Goal: Information Seeking & Learning: Learn about a topic

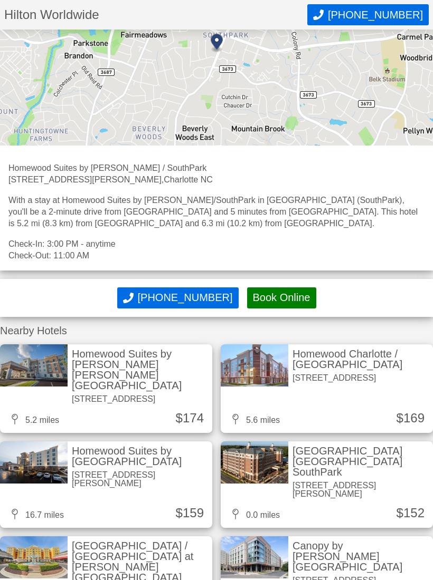
scroll to position [1327, 0]
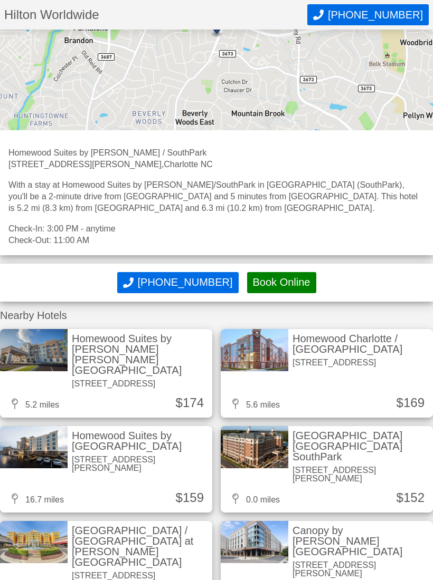
click at [127, 380] on div "[STREET_ADDRESS]" at bounding box center [140, 384] width 136 height 8
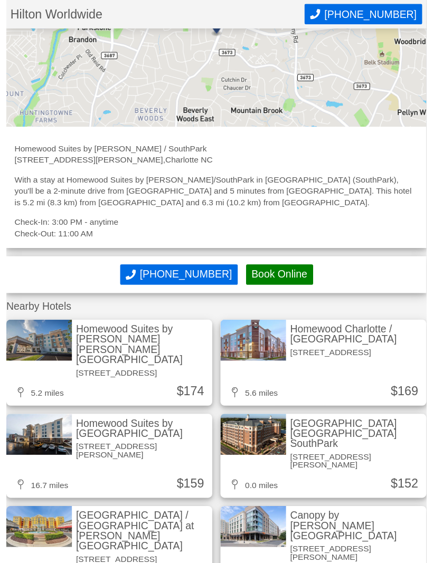
scroll to position [1310, 0]
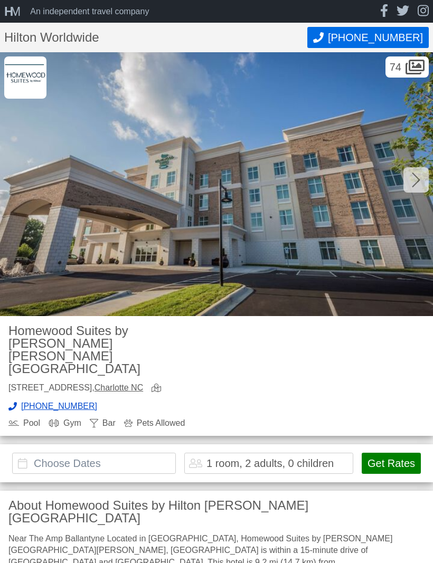
click at [137, 197] on img at bounding box center [216, 184] width 433 height 264
click at [404, 184] on div at bounding box center [415, 179] width 25 height 25
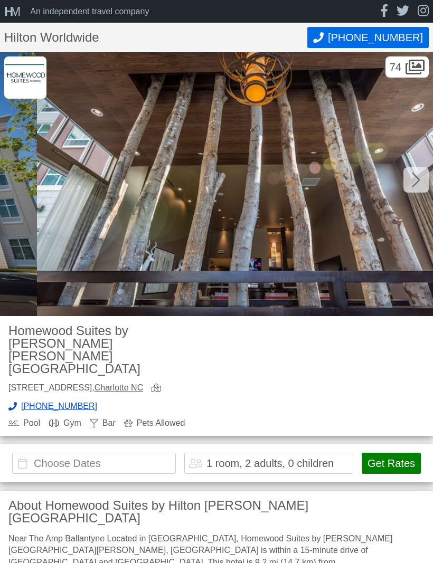
scroll to position [0, 433]
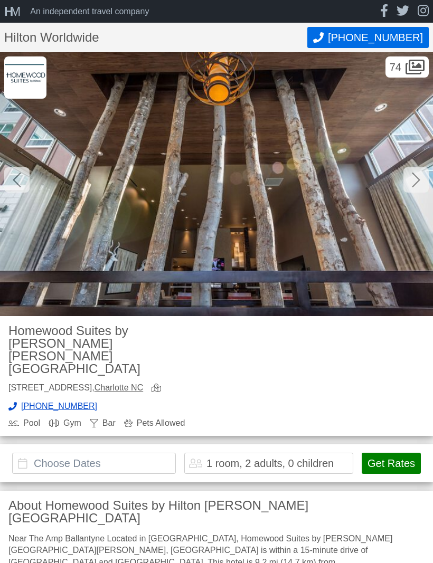
click at [413, 191] on div at bounding box center [415, 179] width 25 height 25
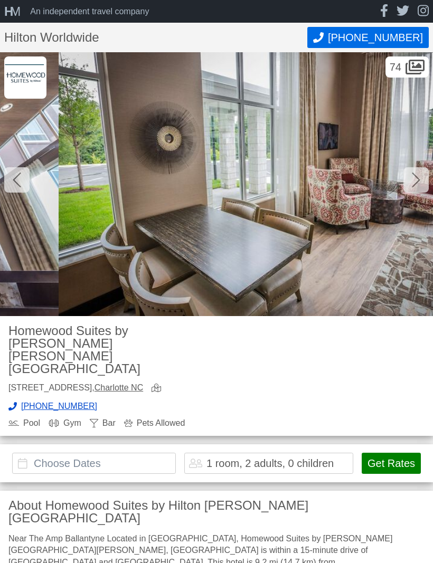
scroll to position [0, 865]
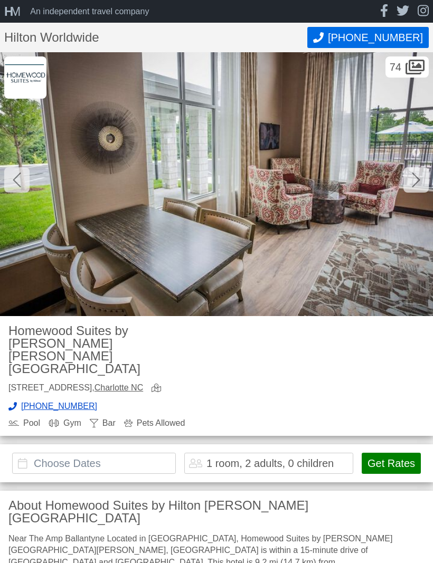
click at [412, 182] on icon at bounding box center [416, 179] width 8 height 17
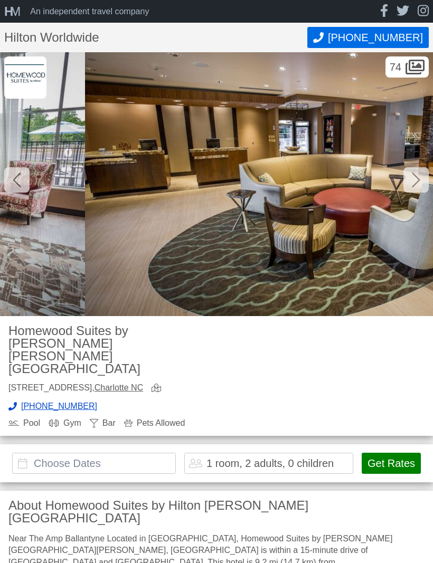
scroll to position [0, 1298]
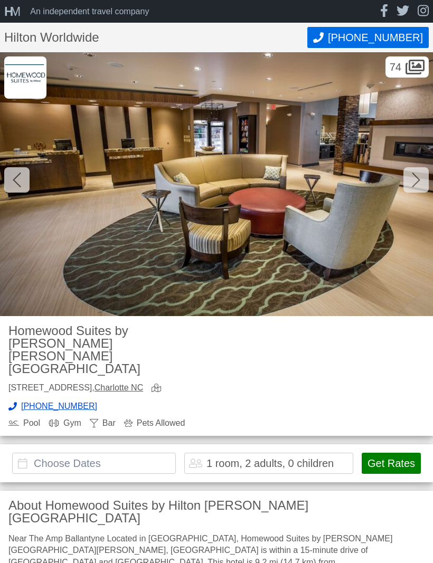
click at [412, 182] on icon at bounding box center [416, 179] width 8 height 17
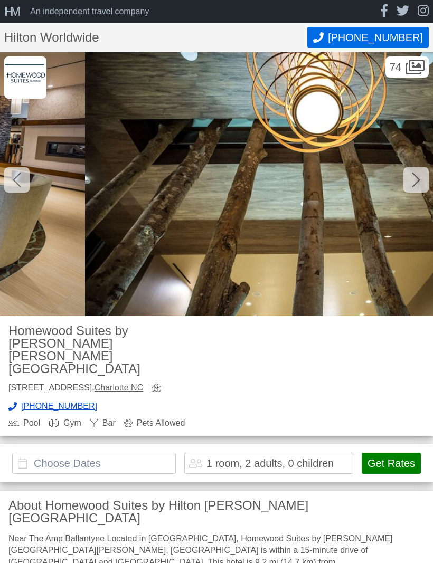
scroll to position [0, 1731]
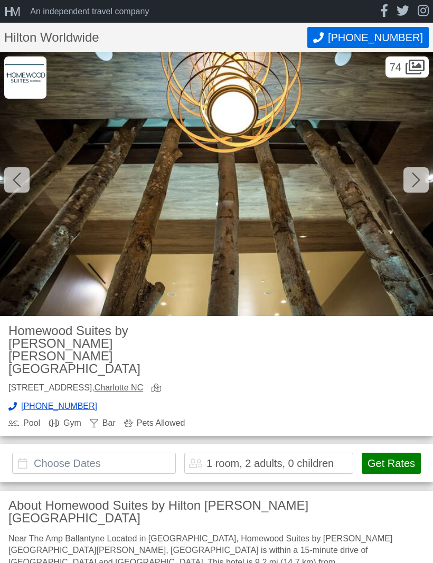
click at [414, 189] on div at bounding box center [415, 179] width 25 height 25
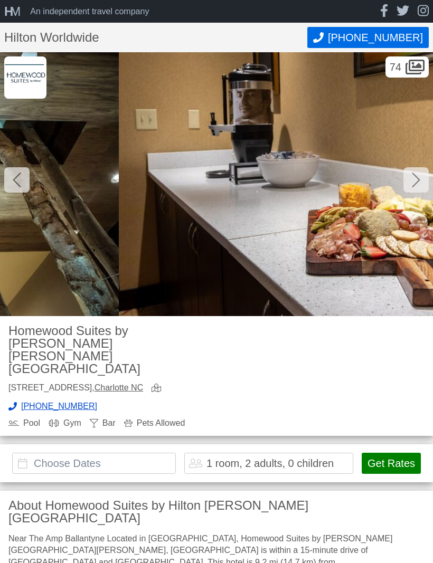
scroll to position [0, 2163]
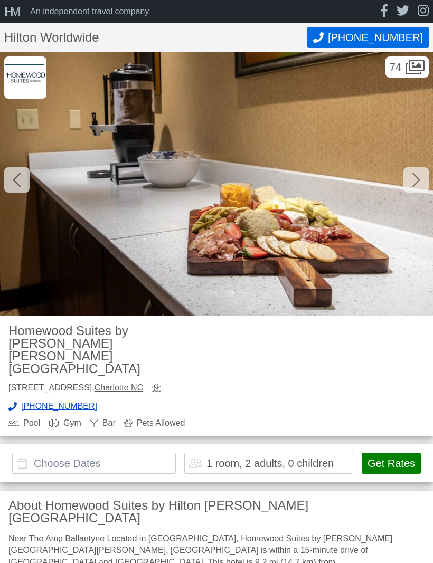
click at [416, 183] on icon at bounding box center [416, 180] width 8 height 15
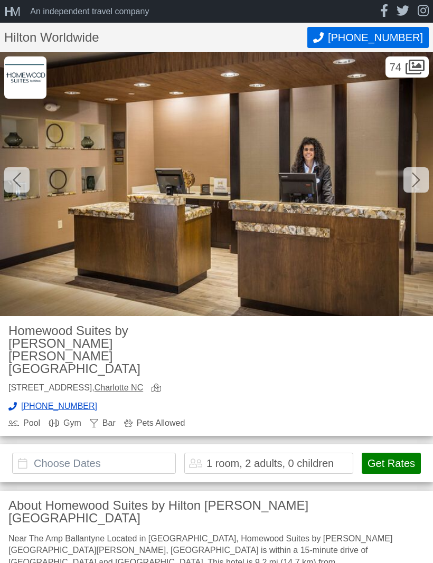
scroll to position [0, 2596]
click at [413, 186] on icon at bounding box center [416, 179] width 8 height 17
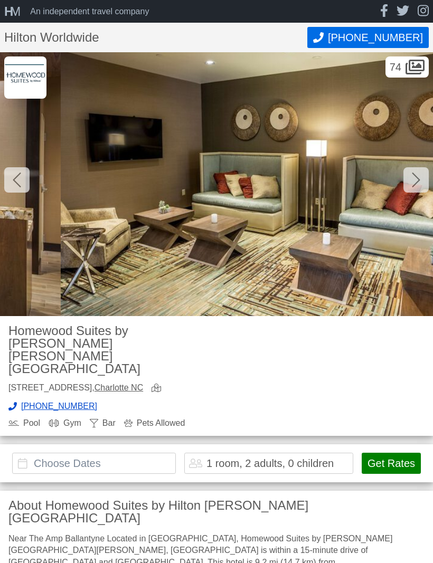
scroll to position [0, 3029]
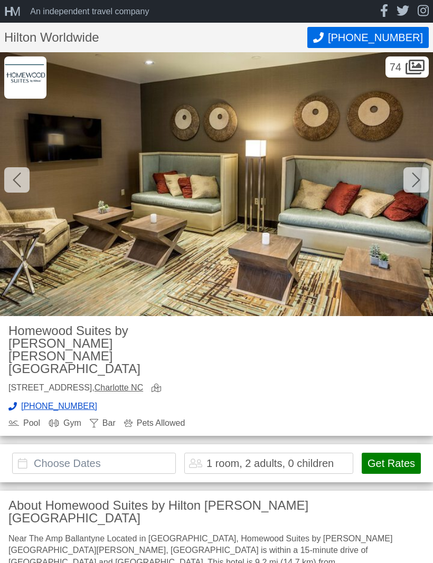
click at [417, 187] on icon at bounding box center [416, 179] width 8 height 17
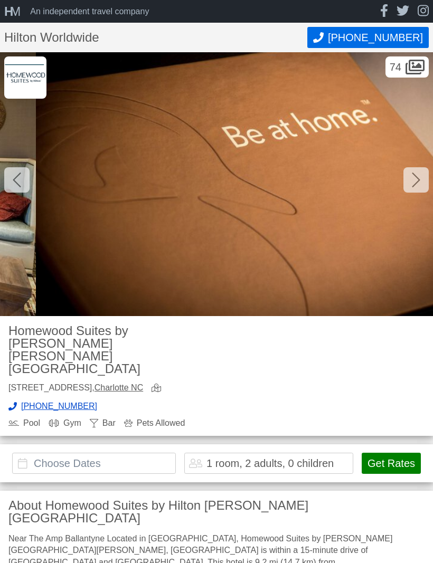
scroll to position [0, 3462]
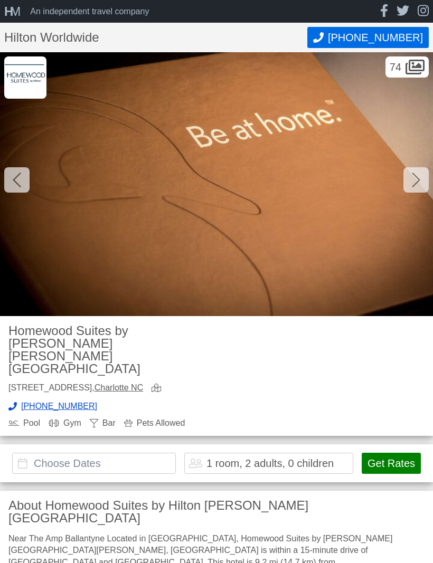
click at [418, 182] on icon at bounding box center [416, 179] width 8 height 17
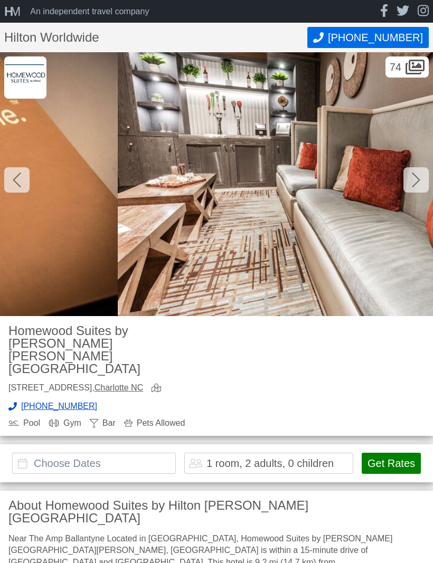
scroll to position [0, 3894]
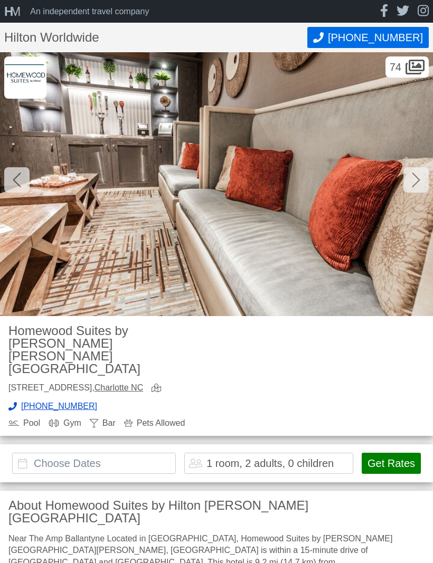
click at [416, 186] on icon at bounding box center [416, 179] width 8 height 17
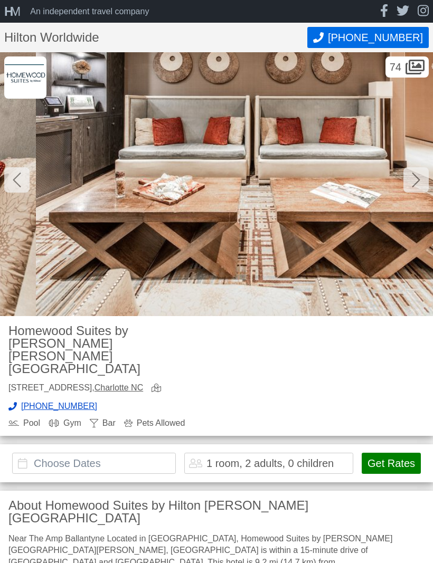
scroll to position [0, 4327]
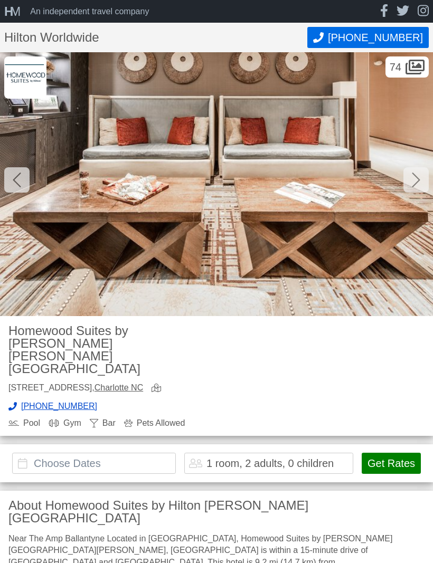
click at [414, 188] on div at bounding box center [415, 179] width 25 height 25
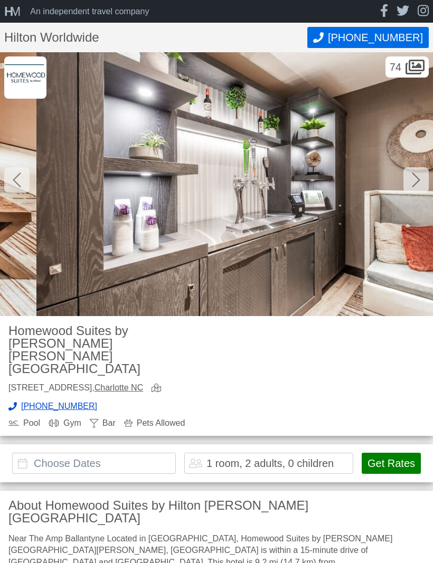
scroll to position [0, 4760]
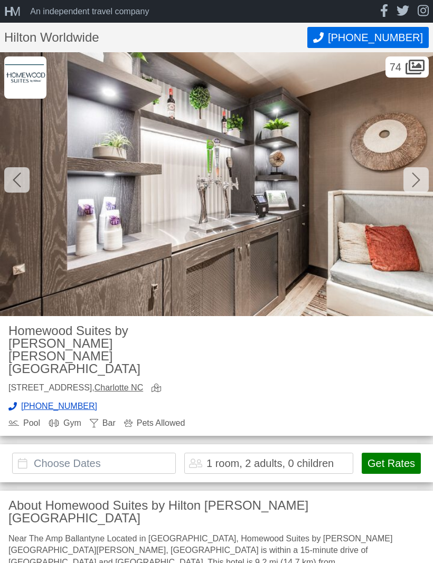
click at [418, 189] on div at bounding box center [415, 179] width 25 height 25
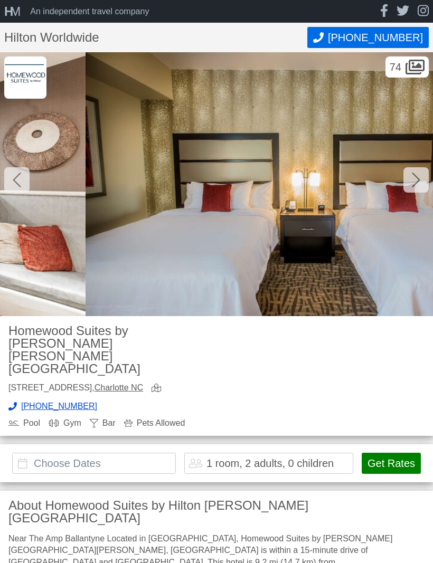
scroll to position [0, 5192]
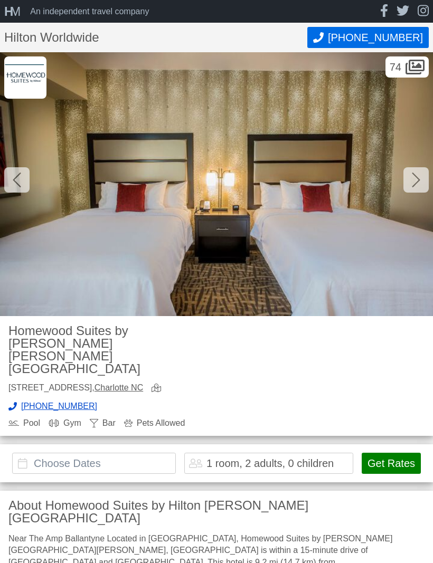
click at [414, 185] on icon at bounding box center [416, 180] width 8 height 15
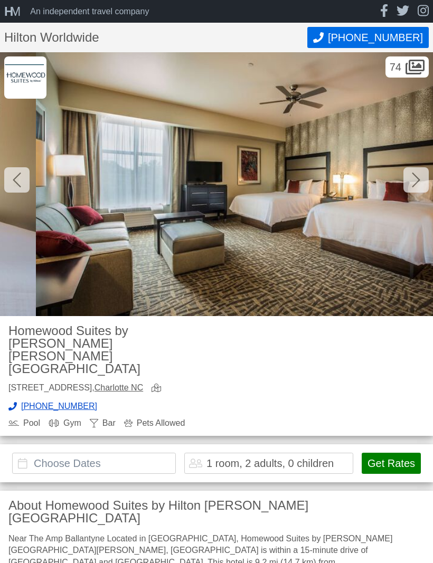
scroll to position [0, 5625]
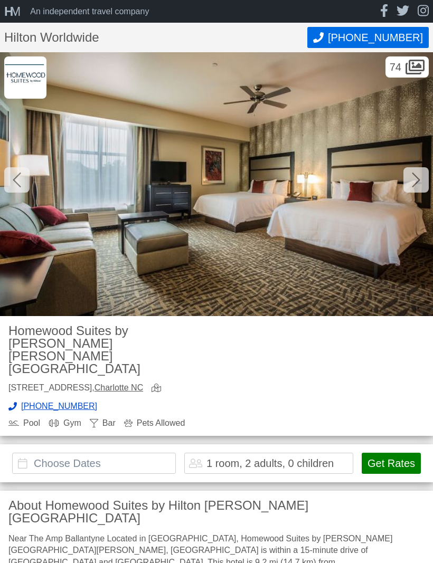
click at [412, 194] on img at bounding box center [216, 184] width 433 height 264
click at [413, 191] on div at bounding box center [415, 179] width 25 height 25
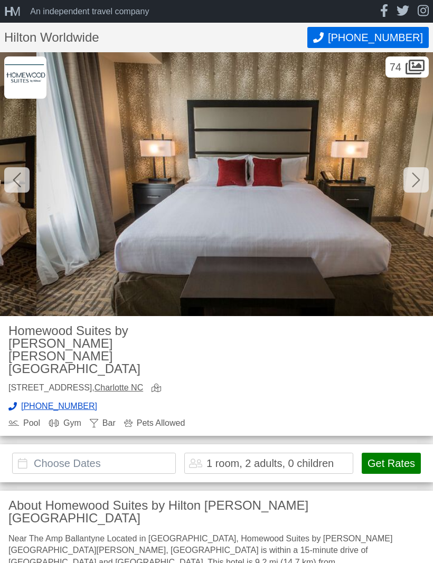
scroll to position [0, 6058]
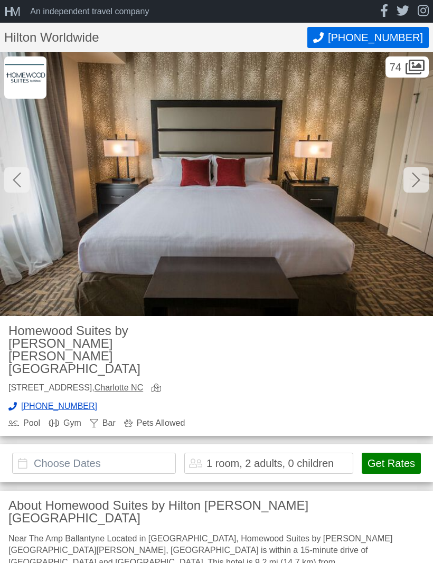
click at [418, 184] on icon at bounding box center [416, 179] width 8 height 17
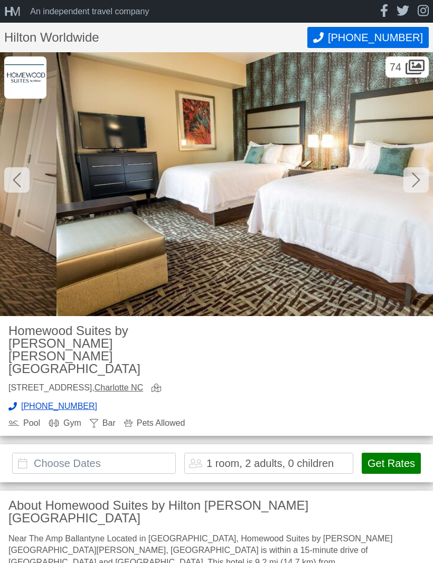
scroll to position [0, 6490]
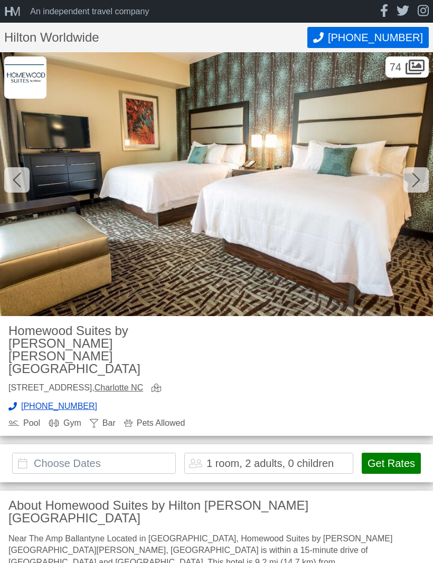
click at [415, 185] on icon at bounding box center [416, 179] width 8 height 17
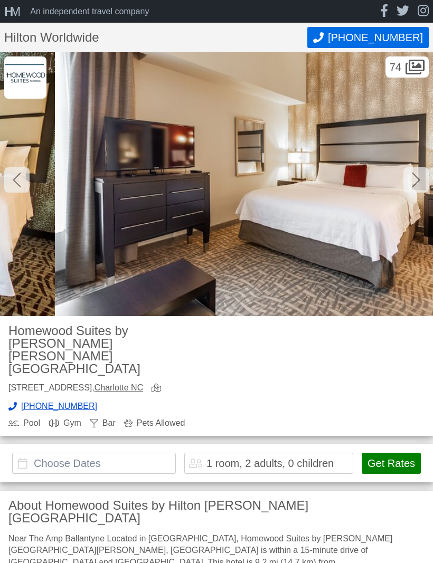
scroll to position [0, 6923]
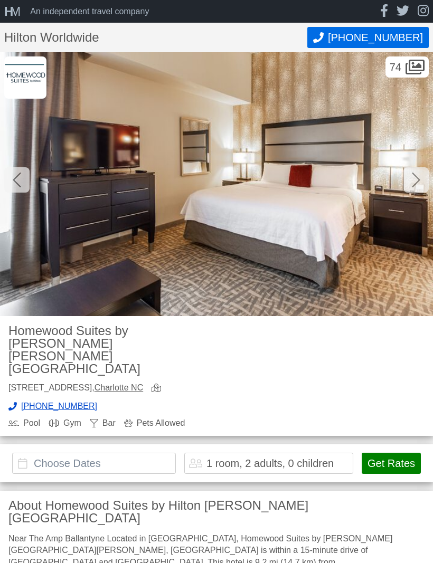
click at [417, 186] on icon at bounding box center [416, 179] width 8 height 17
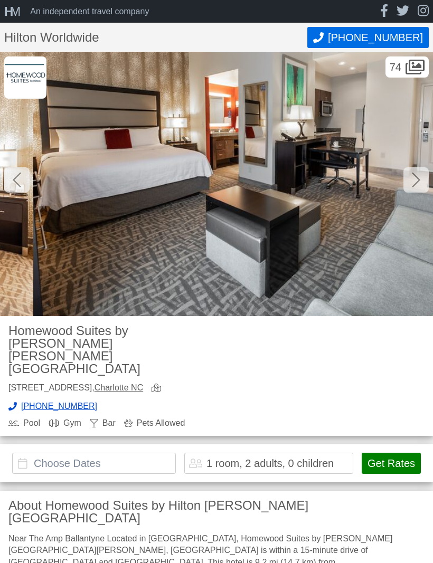
scroll to position [0, 7356]
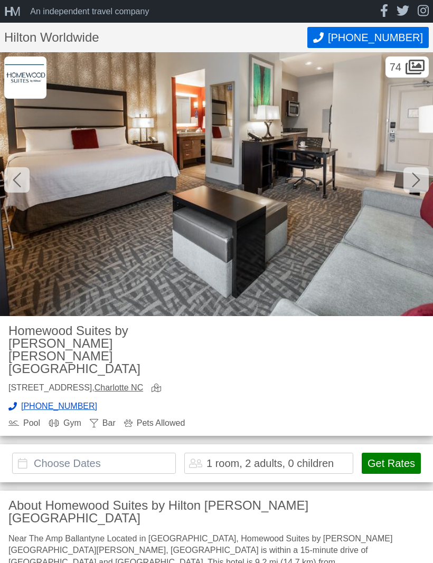
click at [413, 184] on icon at bounding box center [416, 179] width 8 height 17
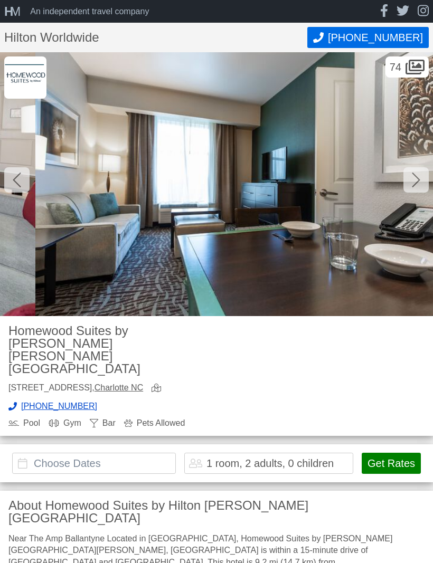
scroll to position [0, 7788]
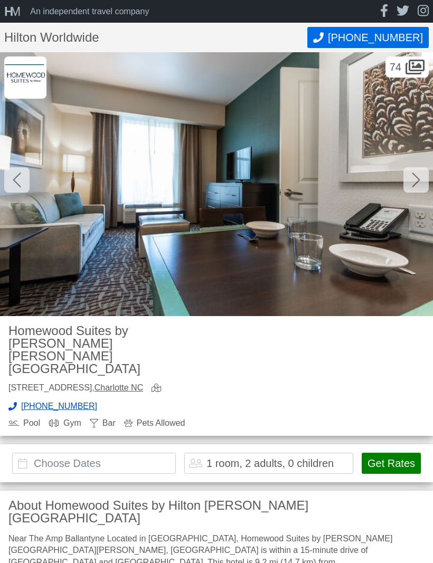
click at [418, 185] on icon at bounding box center [416, 179] width 8 height 17
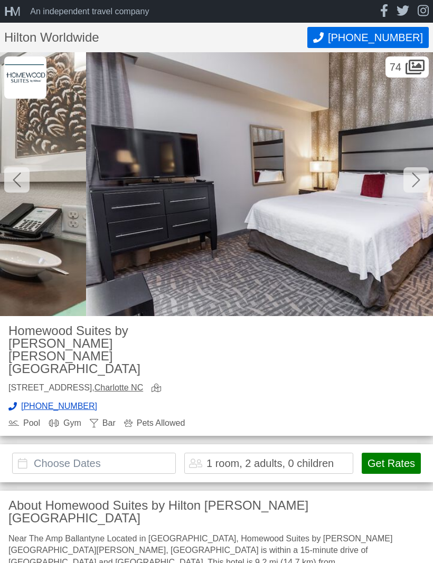
scroll to position [0, 8221]
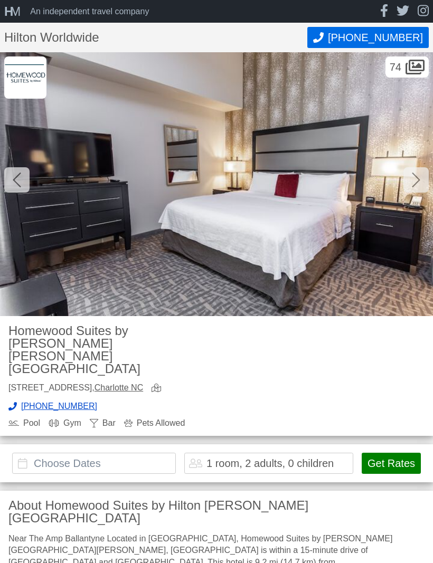
click at [417, 188] on div at bounding box center [415, 179] width 25 height 25
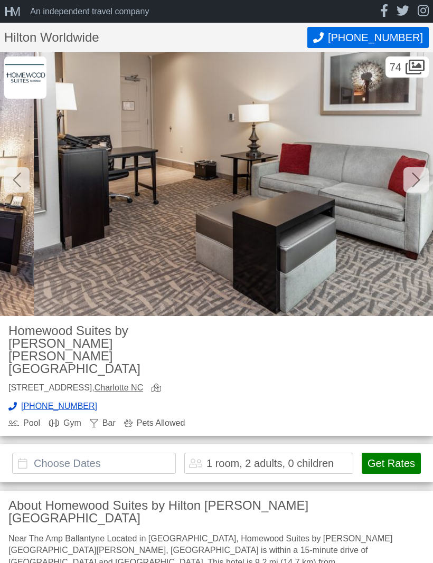
scroll to position [0, 8654]
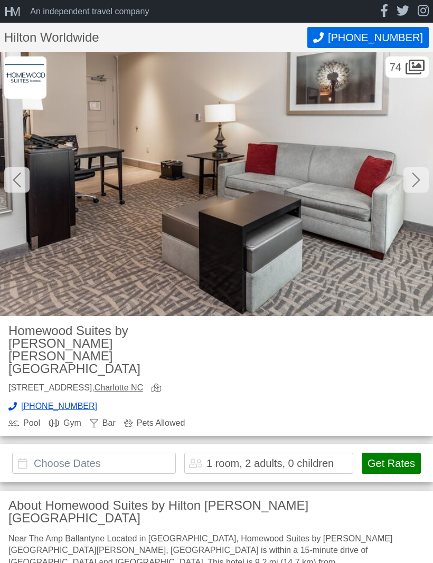
click at [419, 187] on icon at bounding box center [416, 179] width 8 height 17
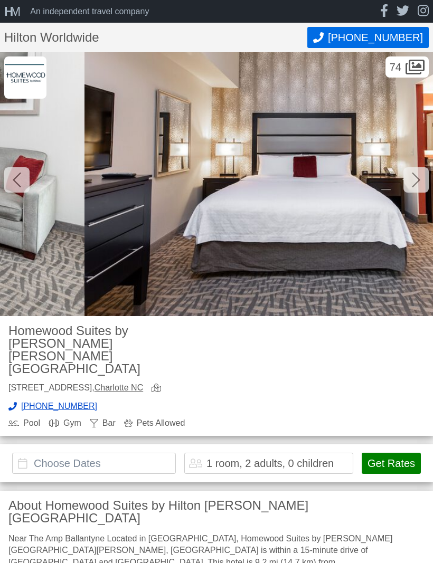
scroll to position [0, 9087]
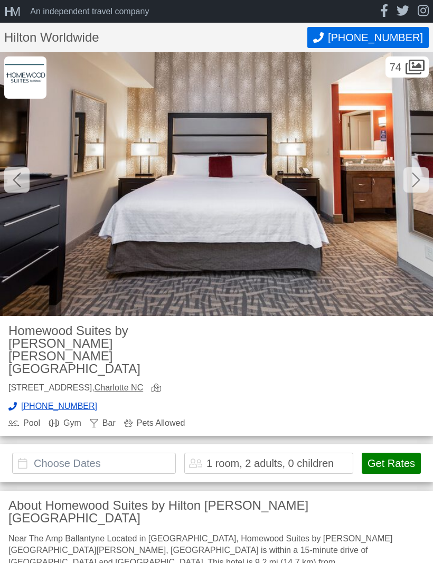
click at [414, 193] on img at bounding box center [216, 184] width 433 height 264
click at [415, 184] on icon at bounding box center [416, 179] width 8 height 17
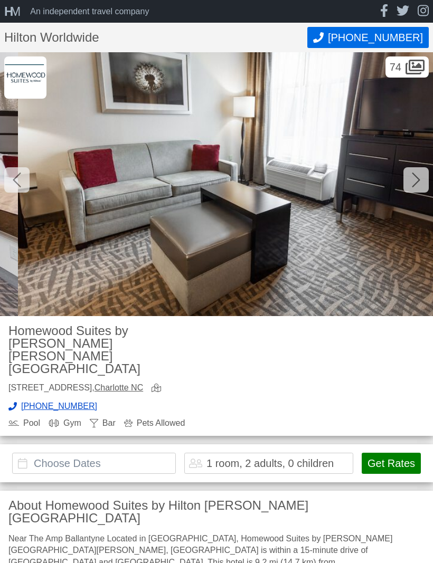
scroll to position [0, 9519]
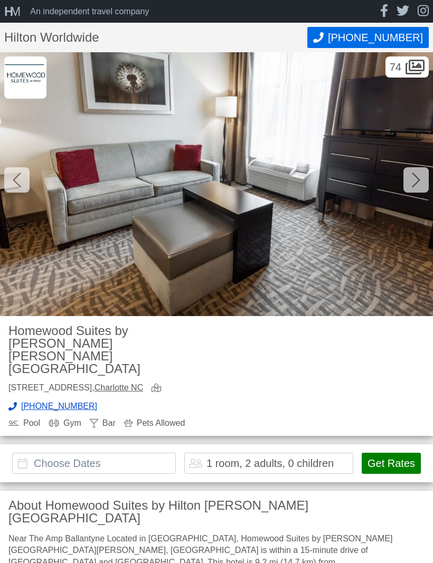
click at [416, 187] on icon at bounding box center [416, 179] width 8 height 17
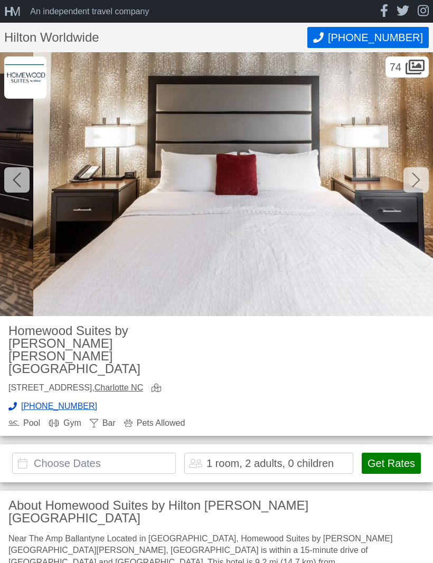
scroll to position [0, 9952]
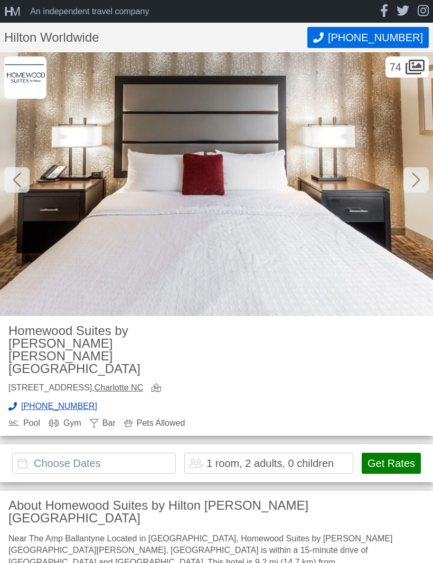
click at [414, 189] on div at bounding box center [415, 179] width 25 height 25
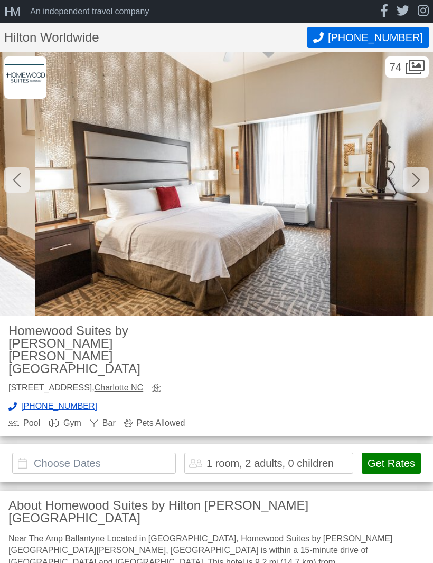
scroll to position [0, 10385]
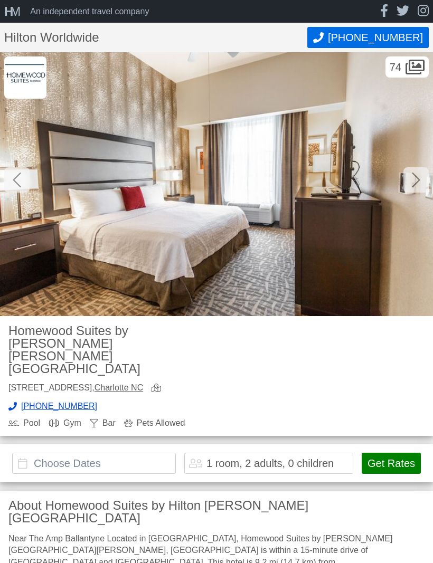
click at [416, 192] on div at bounding box center [415, 179] width 25 height 25
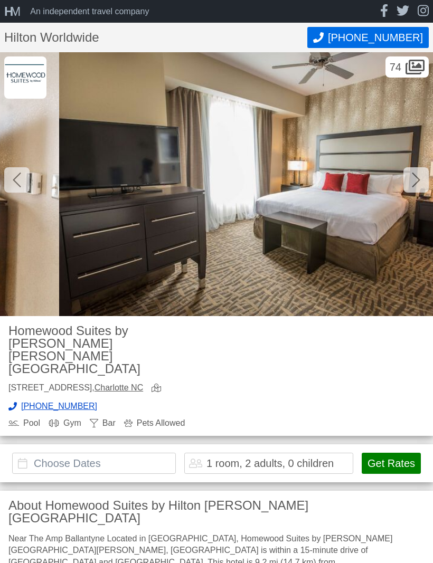
scroll to position [0, 10817]
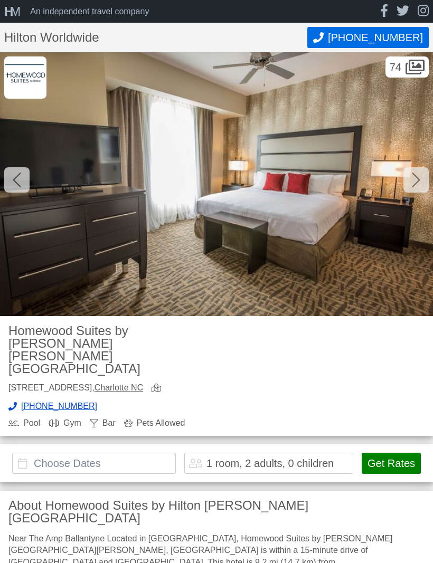
click at [417, 185] on icon at bounding box center [416, 179] width 8 height 17
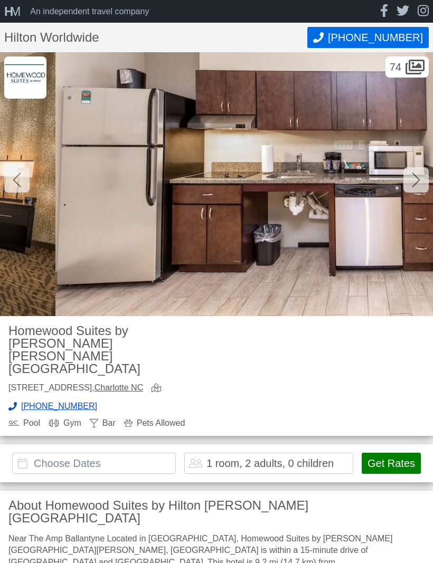
scroll to position [0, 11250]
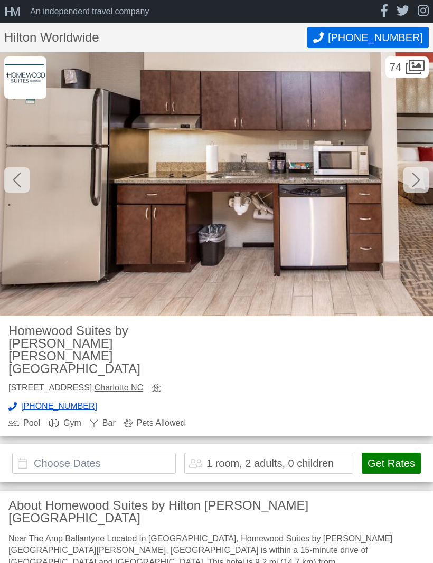
click at [415, 192] on div at bounding box center [415, 179] width 25 height 25
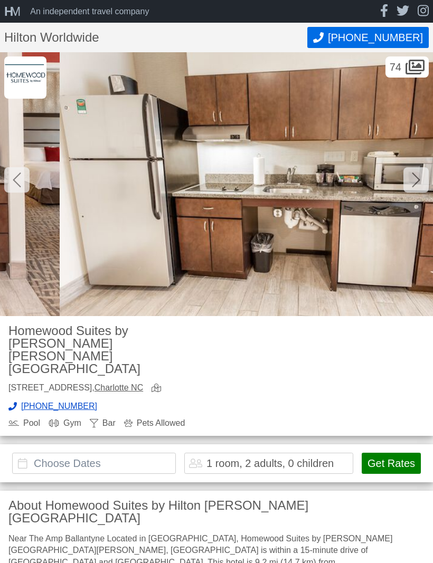
scroll to position [0, 11683]
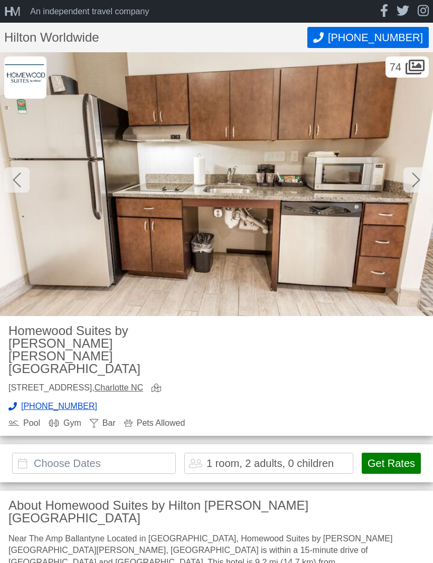
click at [417, 187] on icon at bounding box center [416, 179] width 8 height 17
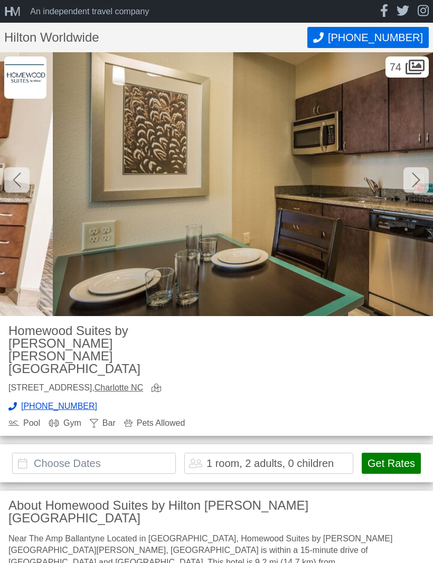
scroll to position [0, 12115]
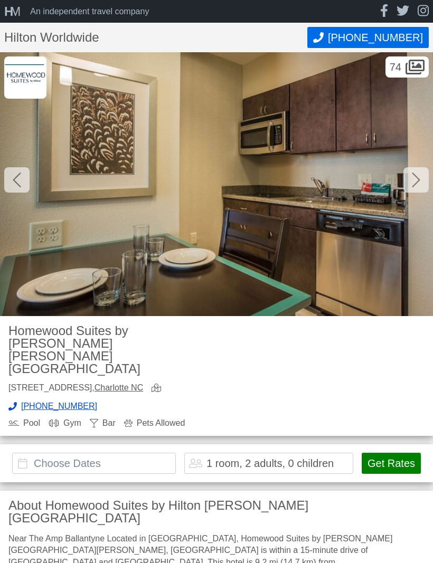
click at [417, 190] on div at bounding box center [415, 179] width 25 height 25
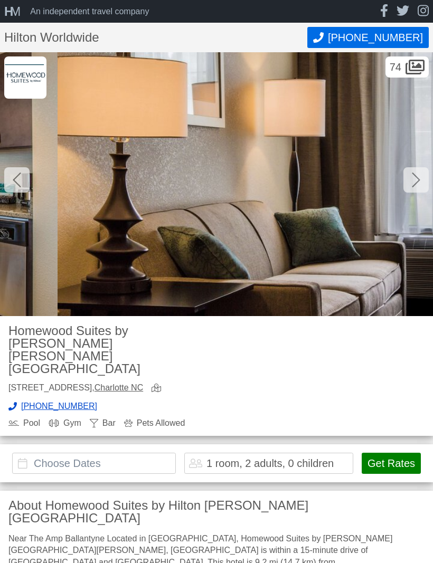
scroll to position [0, 12548]
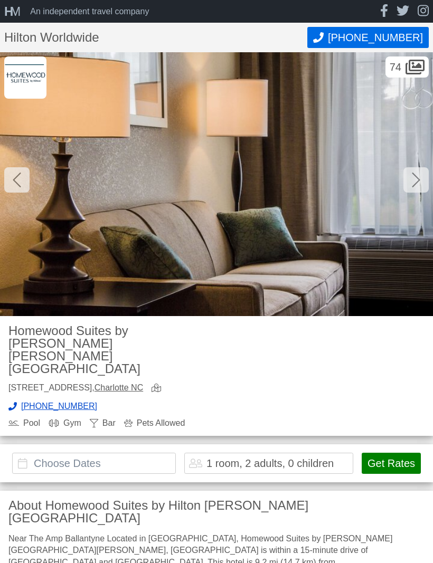
click at [424, 186] on div at bounding box center [415, 179] width 25 height 25
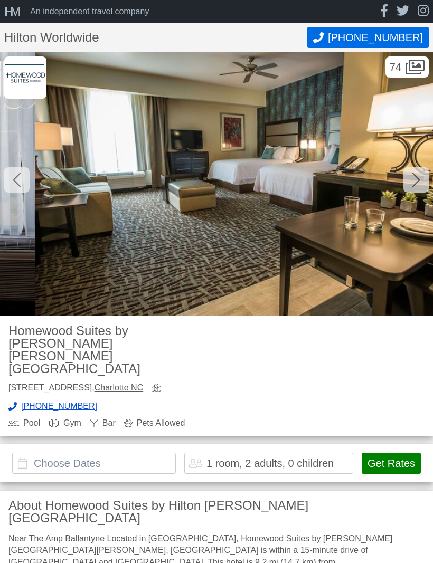
scroll to position [0, 12981]
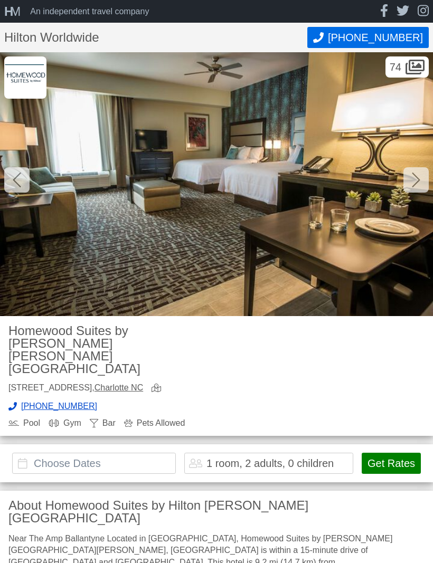
click at [416, 183] on icon at bounding box center [416, 180] width 8 height 15
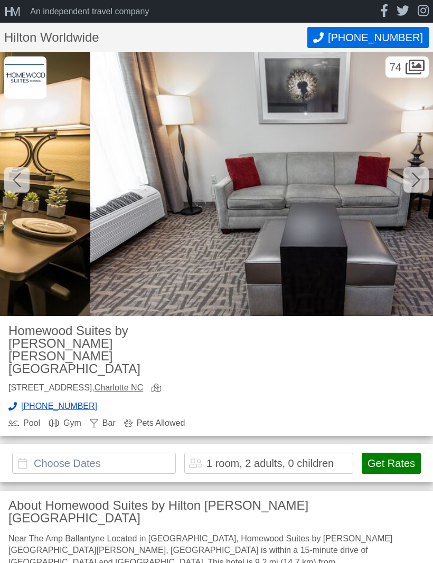
scroll to position [0, 13413]
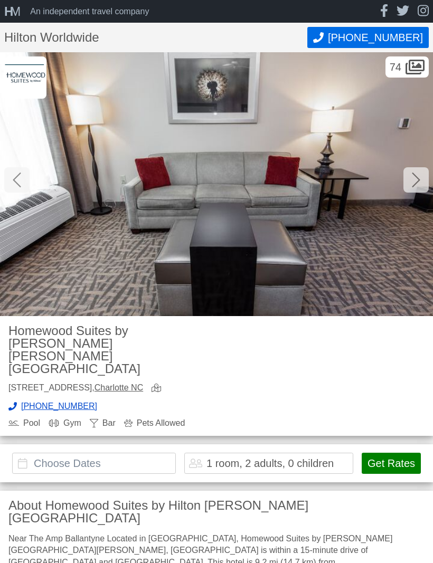
click at [416, 188] on div at bounding box center [415, 179] width 25 height 25
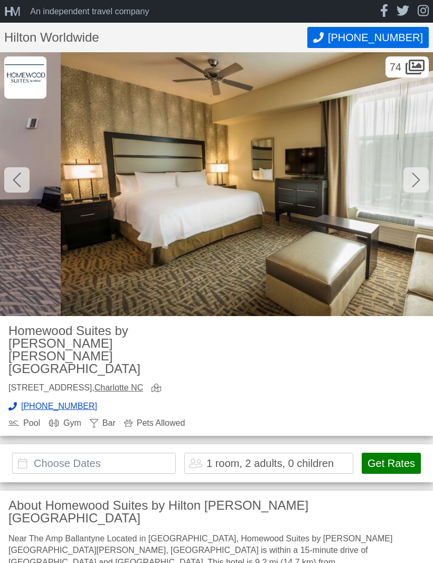
scroll to position [0, 13846]
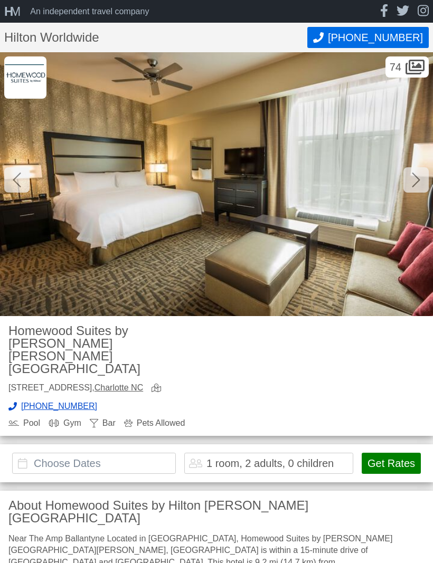
click at [417, 184] on icon at bounding box center [416, 179] width 8 height 17
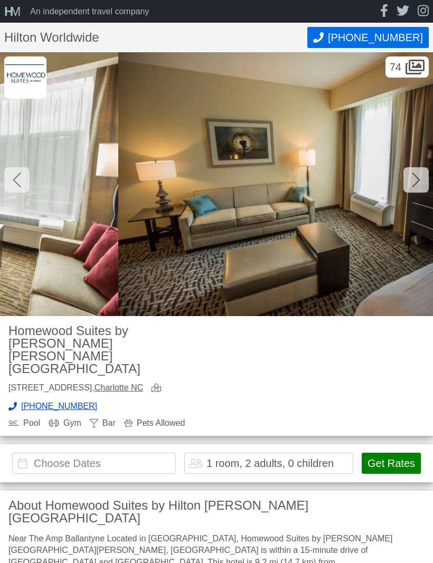
scroll to position [0, 14279]
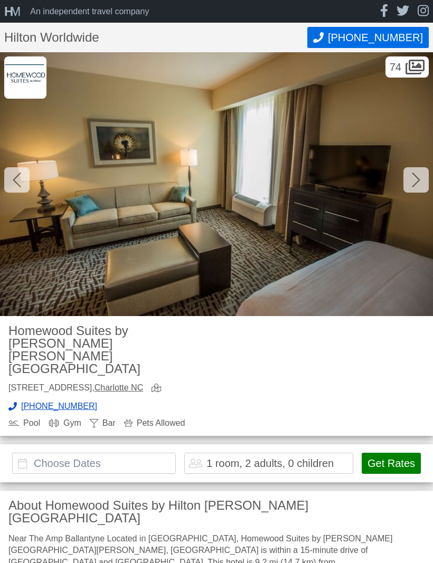
click at [413, 187] on icon at bounding box center [416, 179] width 8 height 17
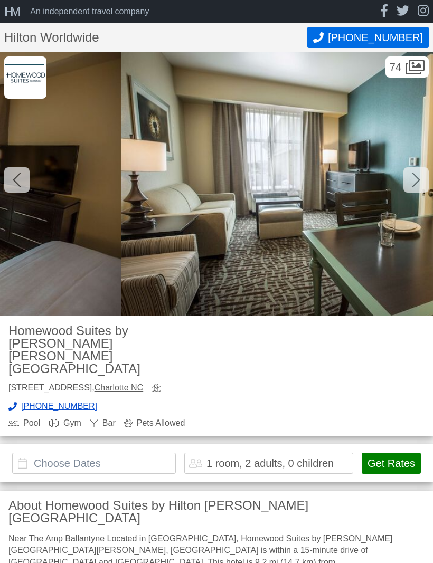
scroll to position [0, 14712]
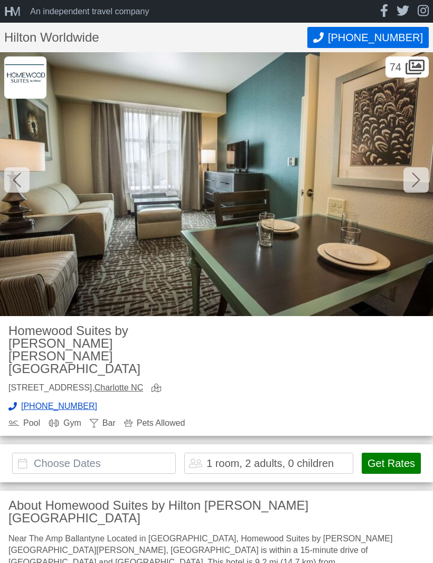
click at [419, 186] on icon at bounding box center [416, 179] width 8 height 17
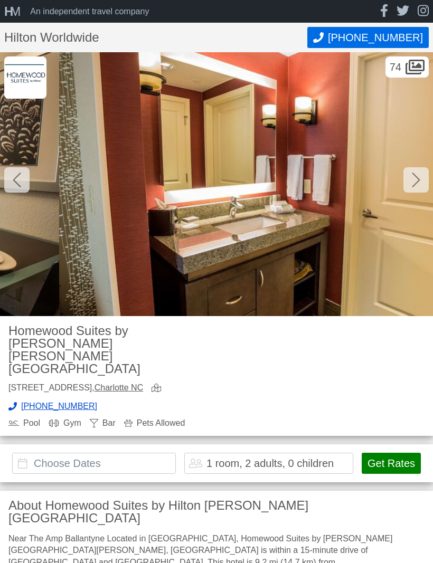
scroll to position [0, 15144]
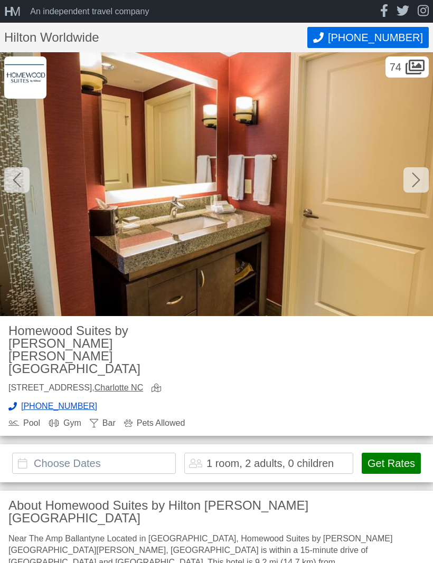
click at [414, 187] on icon at bounding box center [416, 179] width 8 height 17
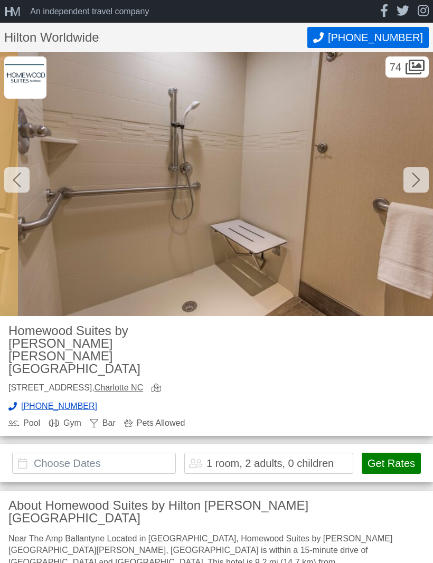
scroll to position [0, 15577]
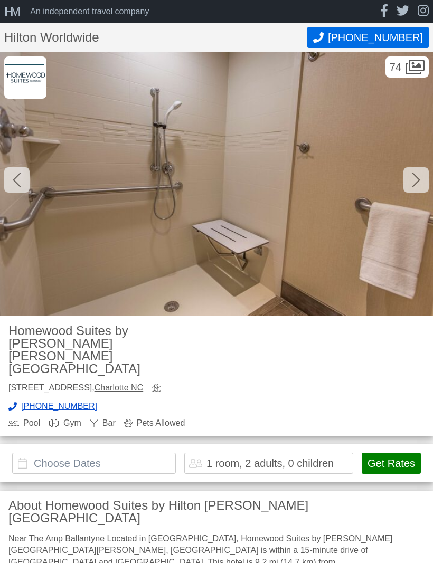
click at [416, 189] on div at bounding box center [415, 179] width 25 height 25
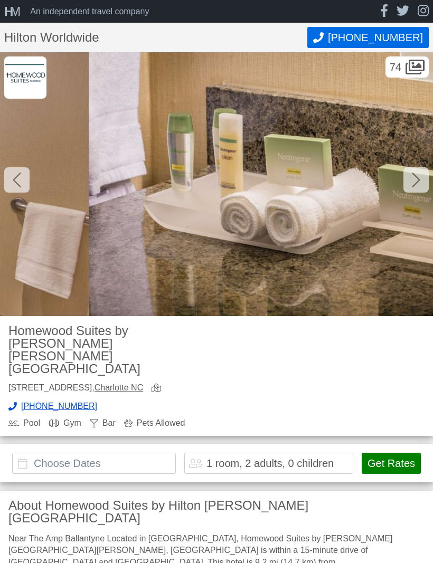
scroll to position [0, 16010]
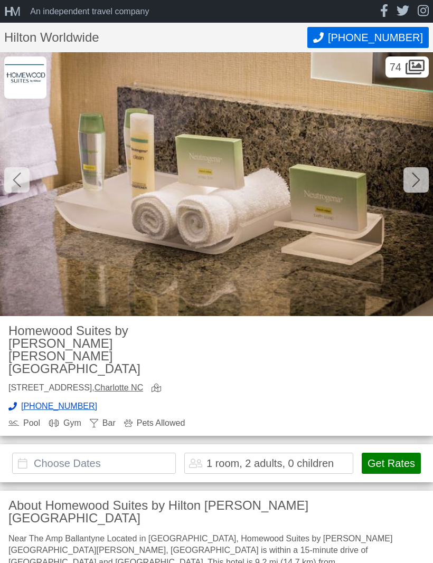
click at [415, 184] on icon at bounding box center [416, 180] width 8 height 15
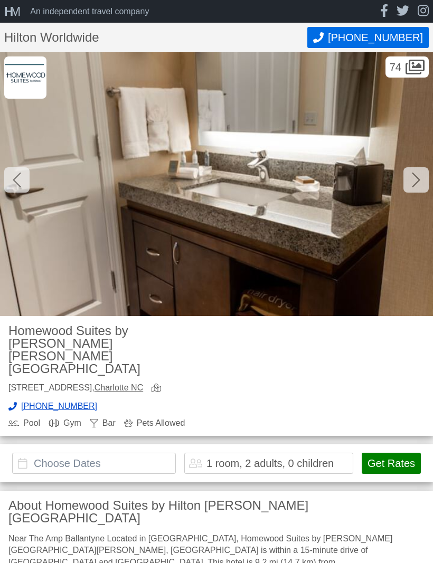
scroll to position [0, 16442]
click at [418, 186] on icon at bounding box center [416, 179] width 8 height 17
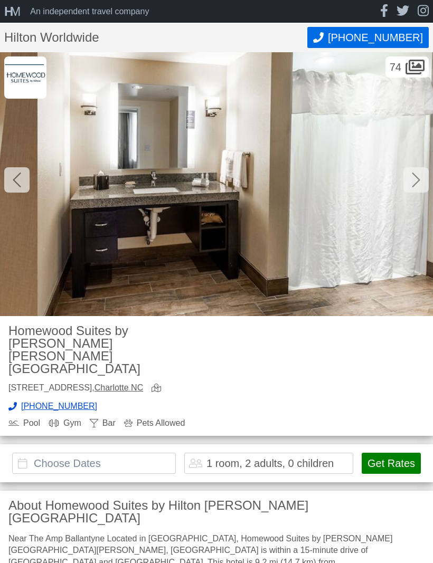
scroll to position [0, 16875]
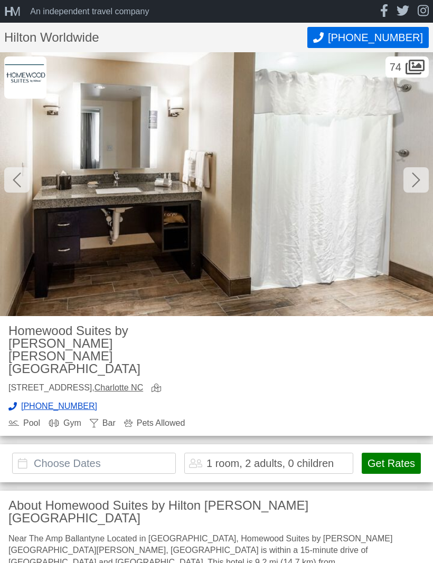
click at [415, 187] on icon at bounding box center [416, 179] width 8 height 17
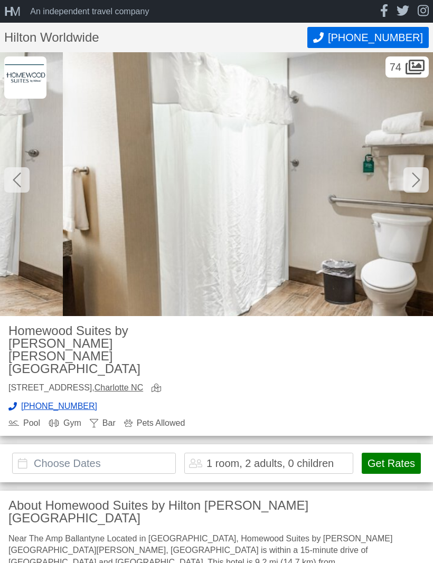
scroll to position [0, 17308]
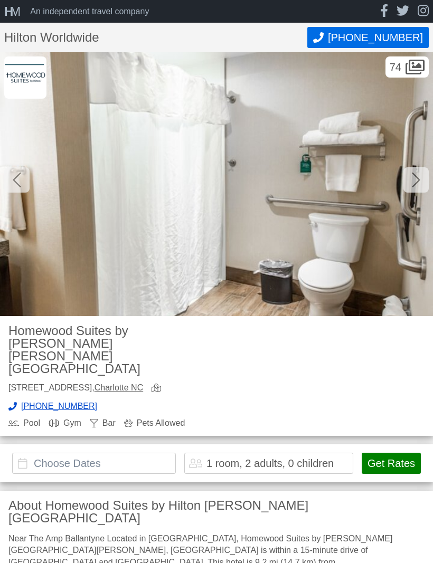
click at [417, 186] on icon at bounding box center [416, 179] width 8 height 17
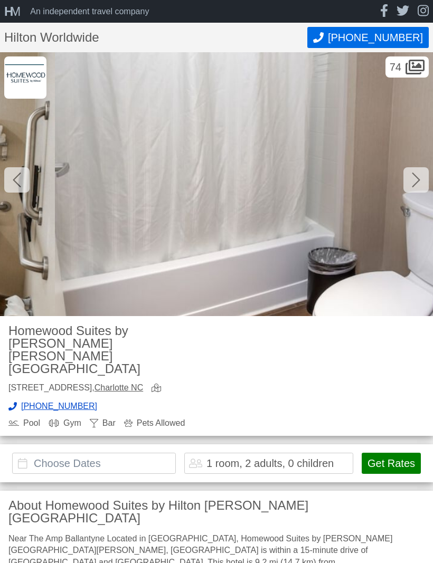
scroll to position [0, 17740]
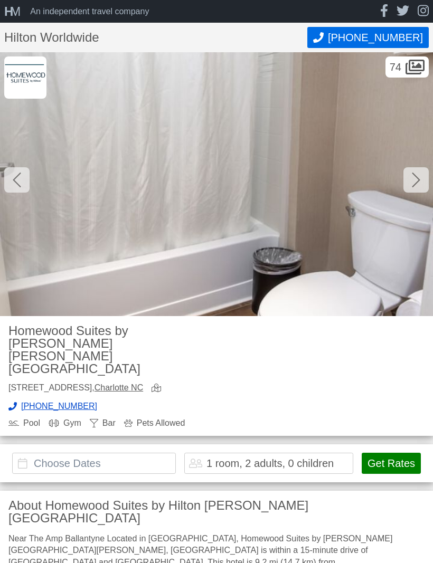
click at [417, 188] on div at bounding box center [415, 179] width 25 height 25
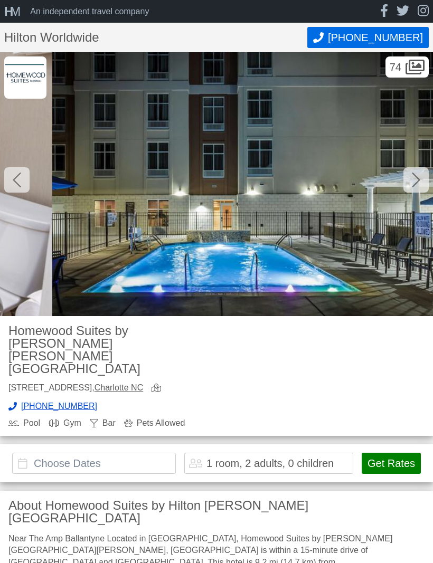
scroll to position [0, 18173]
